Goal: Task Accomplishment & Management: Use online tool/utility

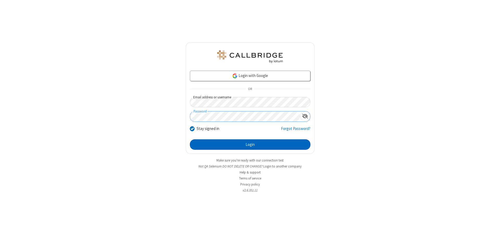
click at [250, 144] on button "Login" at bounding box center [250, 144] width 121 height 10
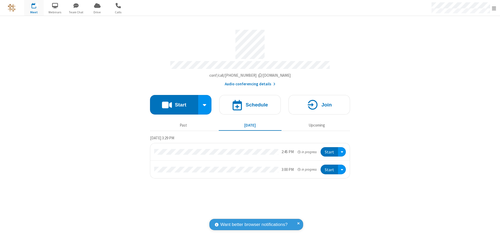
click at [174, 102] on button "Start" at bounding box center [174, 105] width 48 height 20
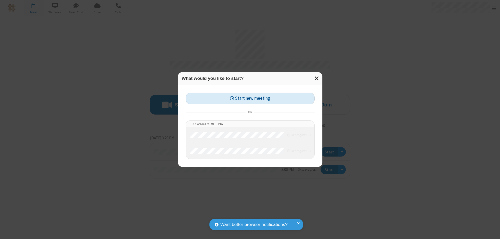
click at [250, 98] on button "Start new meeting" at bounding box center [250, 98] width 129 height 12
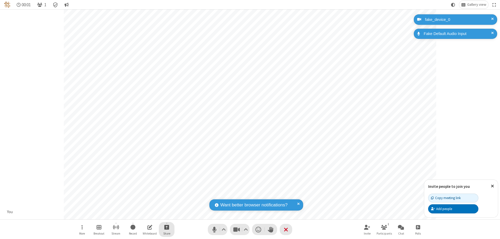
click at [167, 227] on span "Start sharing" at bounding box center [166, 226] width 5 height 7
click at [166, 195] on span "Share additional camera" at bounding box center [169, 196] width 39 height 4
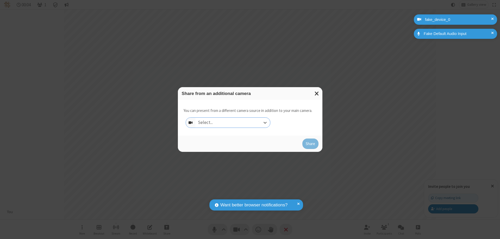
click at [233, 122] on div "Select..." at bounding box center [232, 122] width 75 height 10
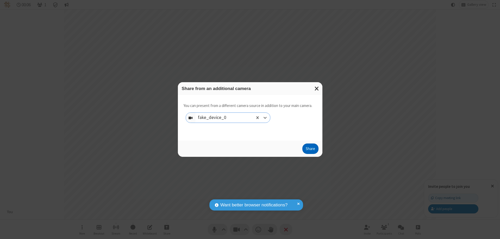
click at [310, 149] on button "Share" at bounding box center [310, 148] width 16 height 10
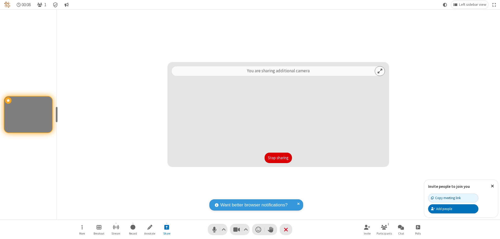
click at [278, 158] on button "Stop sharing" at bounding box center [278, 157] width 27 height 10
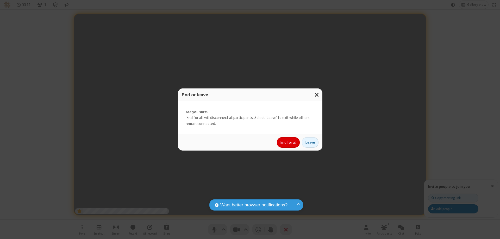
click at [288, 142] on button "End for all" at bounding box center [288, 142] width 23 height 10
